Goal: Information Seeking & Learning: Stay updated

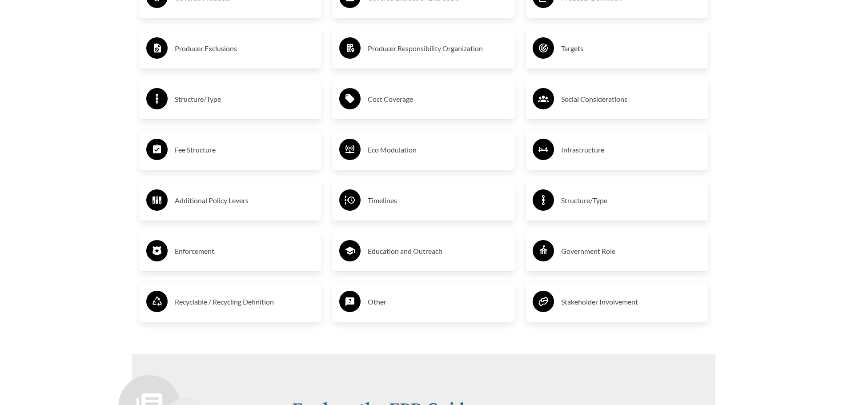
scroll to position [1473, 0]
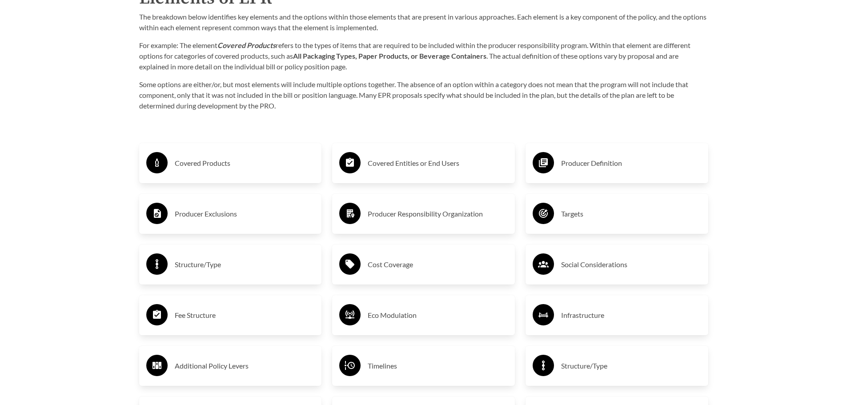
click at [585, 213] on h3 "Targets" at bounding box center [631, 214] width 140 height 14
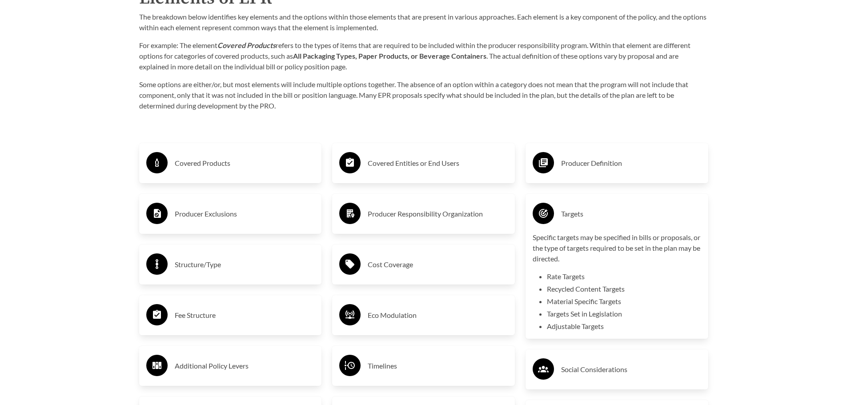
click at [577, 213] on h3 "Targets" at bounding box center [631, 214] width 140 height 14
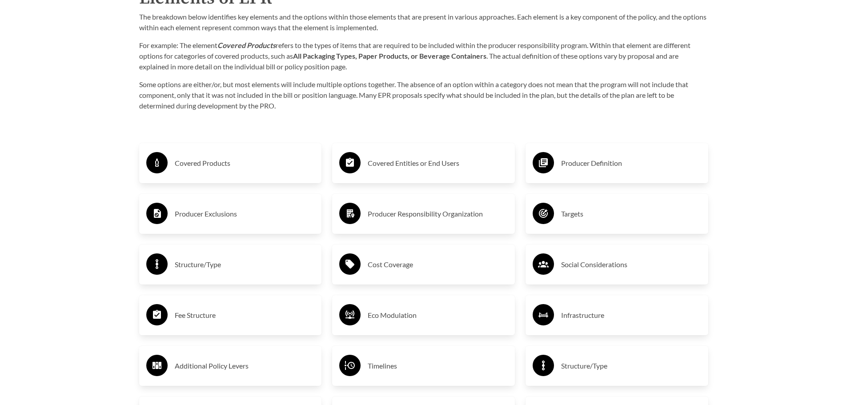
click at [394, 368] on h3 "Timelines" at bounding box center [438, 366] width 140 height 14
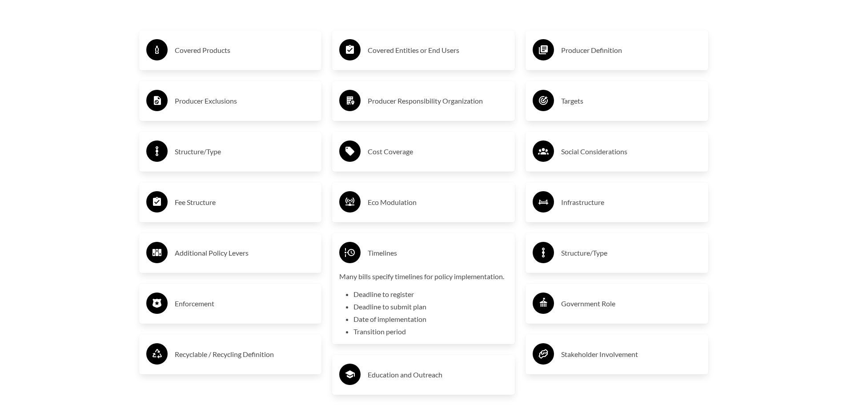
scroll to position [1606, 0]
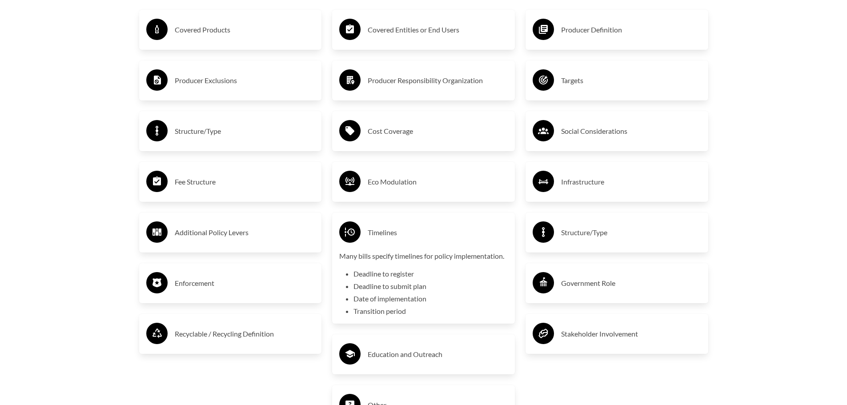
click at [380, 234] on h3 "Timelines" at bounding box center [438, 232] width 140 height 14
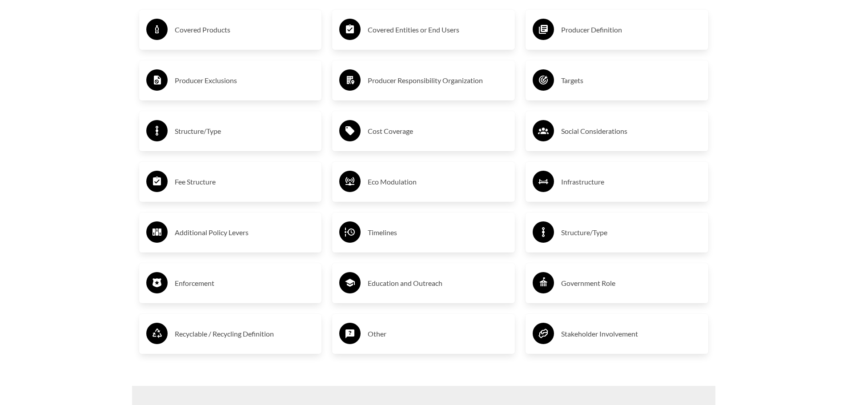
click at [380, 234] on h3 "Timelines" at bounding box center [438, 232] width 140 height 14
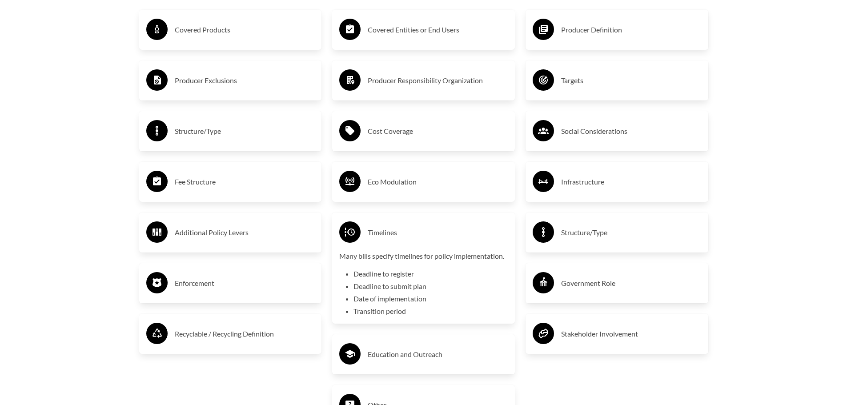
click at [378, 275] on li "Deadline to register" at bounding box center [430, 273] width 154 height 11
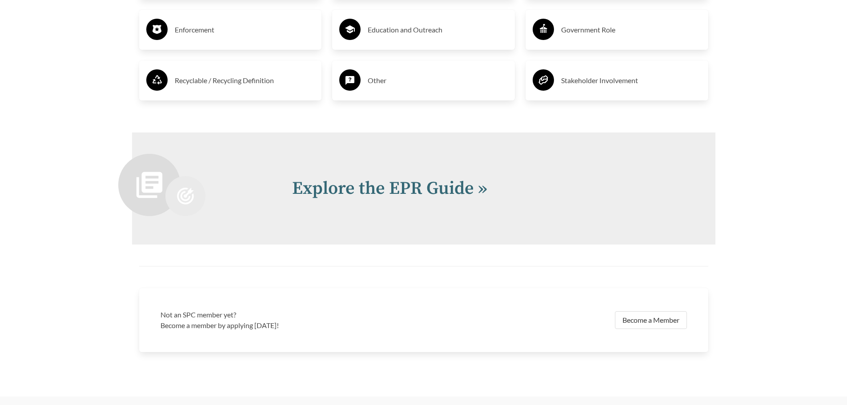
scroll to position [1873, 0]
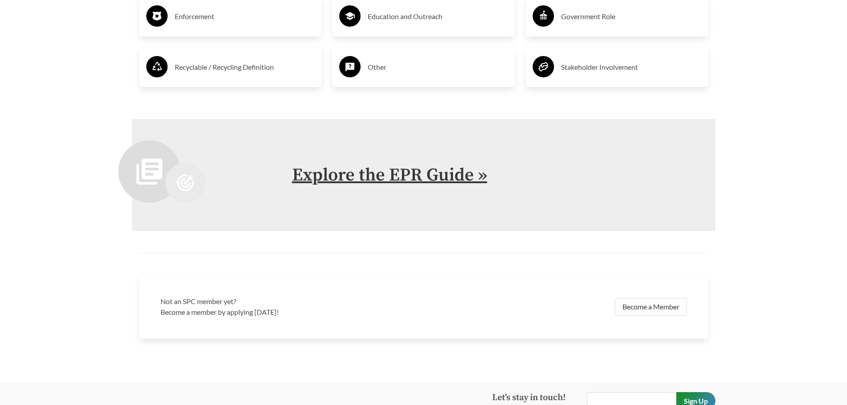
click at [474, 180] on link "Explore the EPR Guide »" at bounding box center [389, 175] width 195 height 22
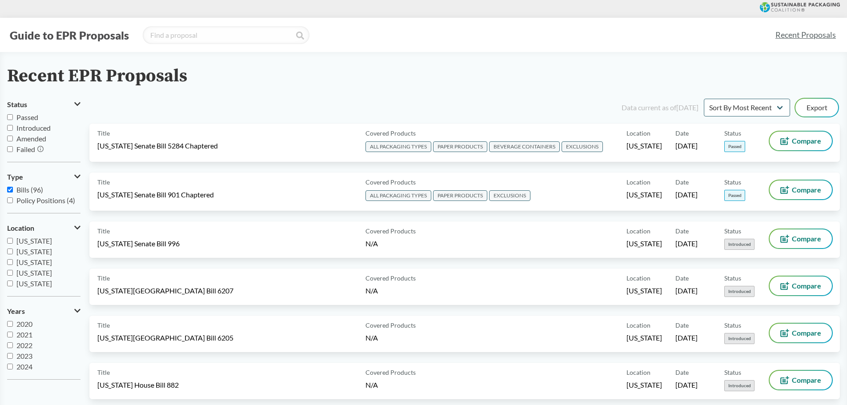
click at [10, 118] on input "Passed" at bounding box center [10, 117] width 6 height 6
checkbox input "true"
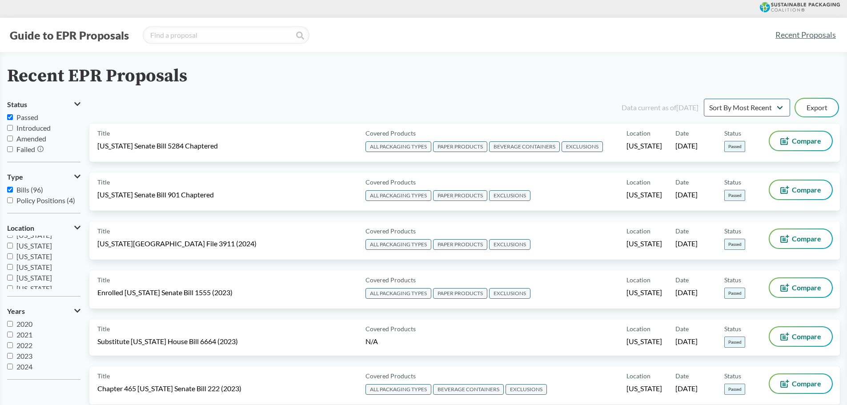
scroll to position [192, 0]
click at [40, 290] on span "[GEOGRAPHIC_DATA]" at bounding box center [47, 294] width 72 height 8
click at [13, 285] on input "[GEOGRAPHIC_DATA]" at bounding box center [10, 283] width 6 height 6
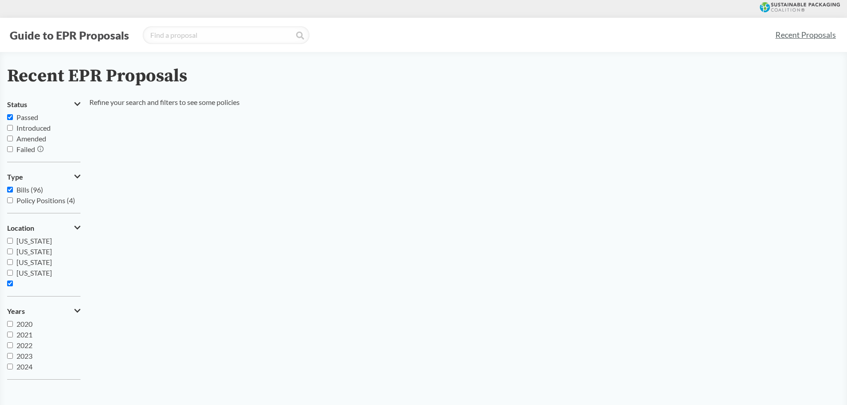
click at [13, 284] on label "[GEOGRAPHIC_DATA]" at bounding box center [43, 288] width 73 height 21
click at [13, 284] on input "[GEOGRAPHIC_DATA]" at bounding box center [10, 283] width 6 height 6
checkbox input "false"
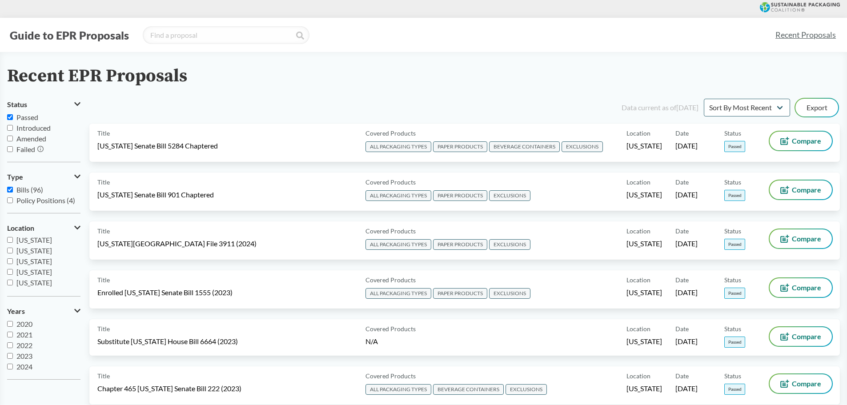
scroll to position [0, 0]
click at [508, 30] on div "Guide to EPR Proposals" at bounding box center [387, 35] width 760 height 18
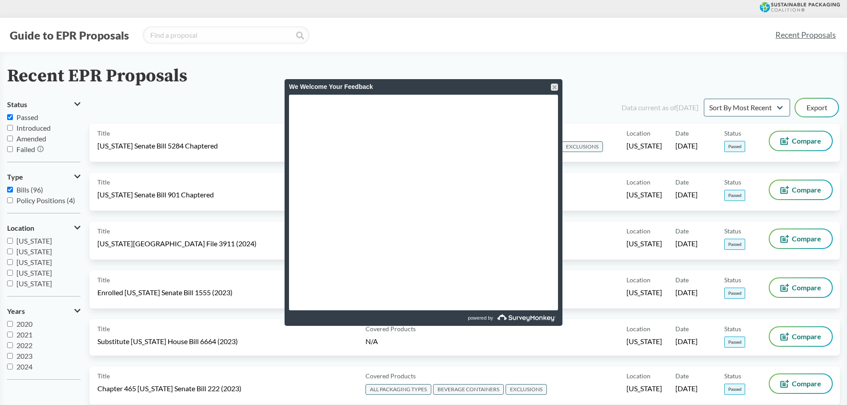
click at [562, 89] on div "Recent EPR Proposals Status Passed Introduced Amended Failed Type Bills (96) Po…" at bounding box center [423, 362] width 847 height 592
click at [554, 86] on div at bounding box center [554, 87] width 7 height 7
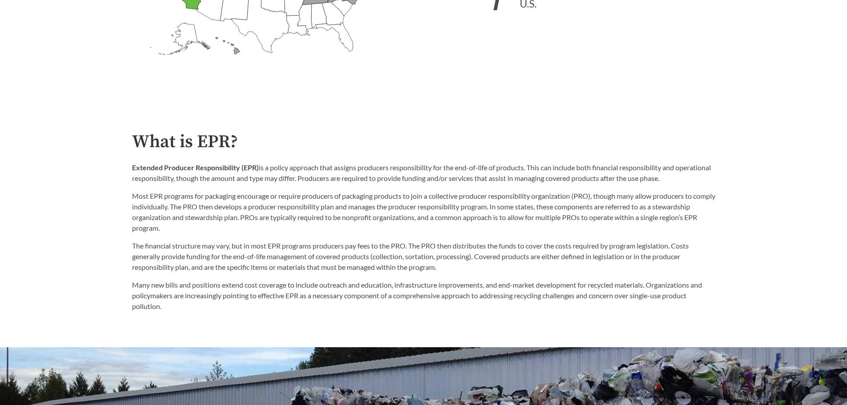
scroll to position [444, 0]
